Goal: Navigation & Orientation: Understand site structure

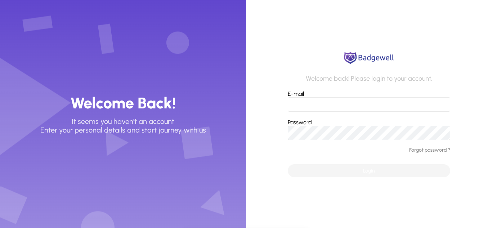
type input "**********"
click at [343, 168] on span "submit" at bounding box center [369, 170] width 162 height 17
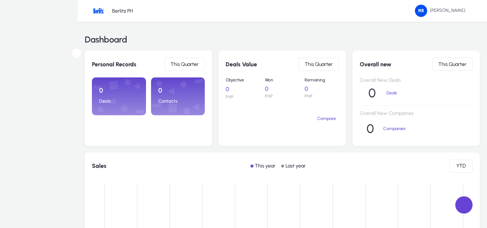
click at [0, 0] on span at bounding box center [0, 0] width 0 height 0
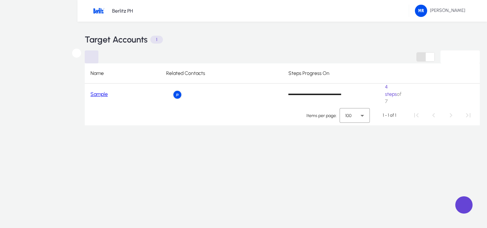
click at [0, 0] on span "Companies" at bounding box center [0, 0] width 0 height 0
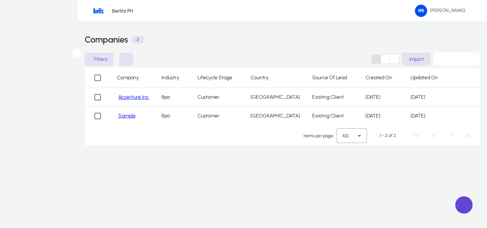
click at [0, 0] on span at bounding box center [0, 0] width 0 height 0
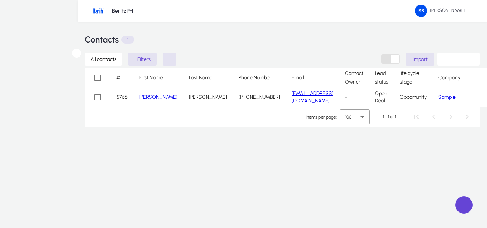
click at [0, 0] on span "Deals" at bounding box center [0, 0] width 0 height 0
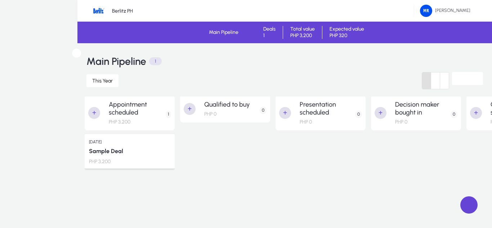
click at [0, 0] on span at bounding box center [0, 0] width 0 height 0
